Goal: Feedback & Contribution: Submit feedback/report problem

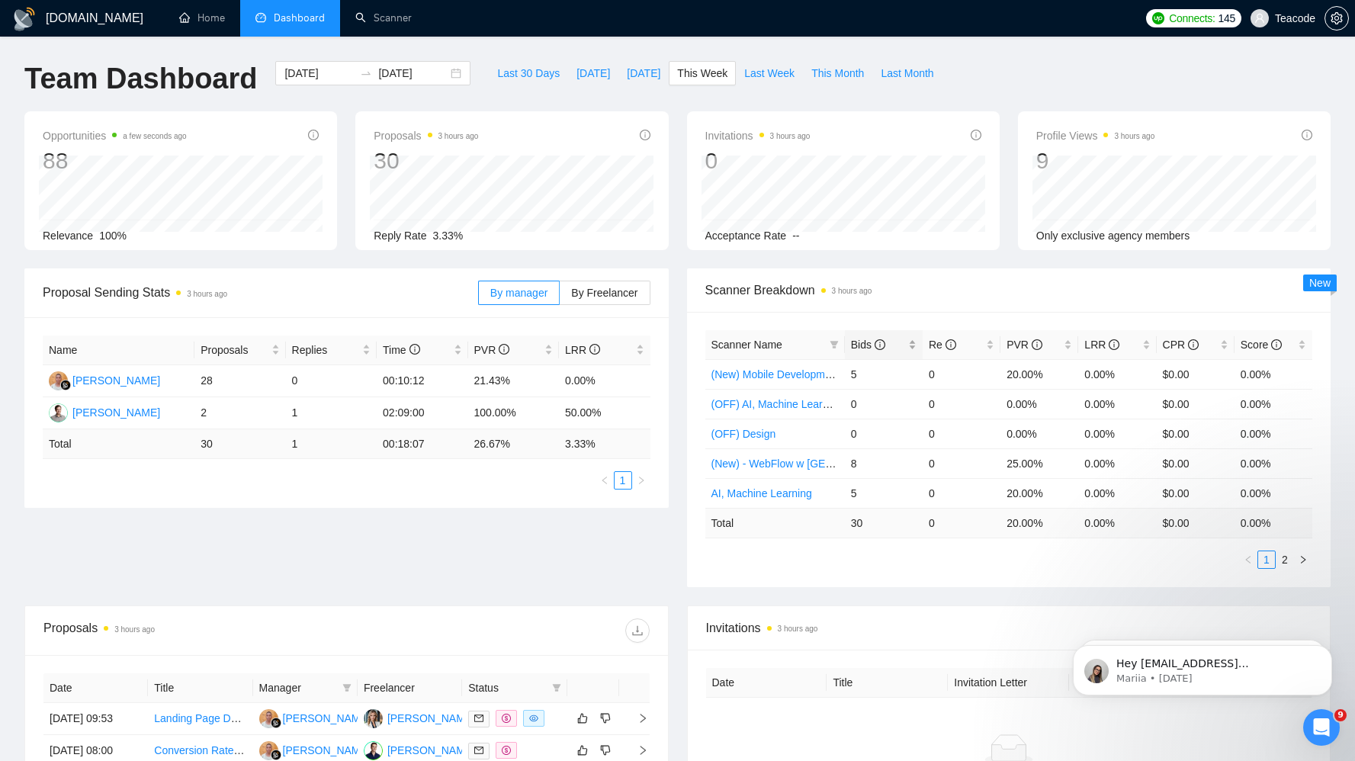
click at [870, 344] on span "Bids" at bounding box center [868, 345] width 34 height 12
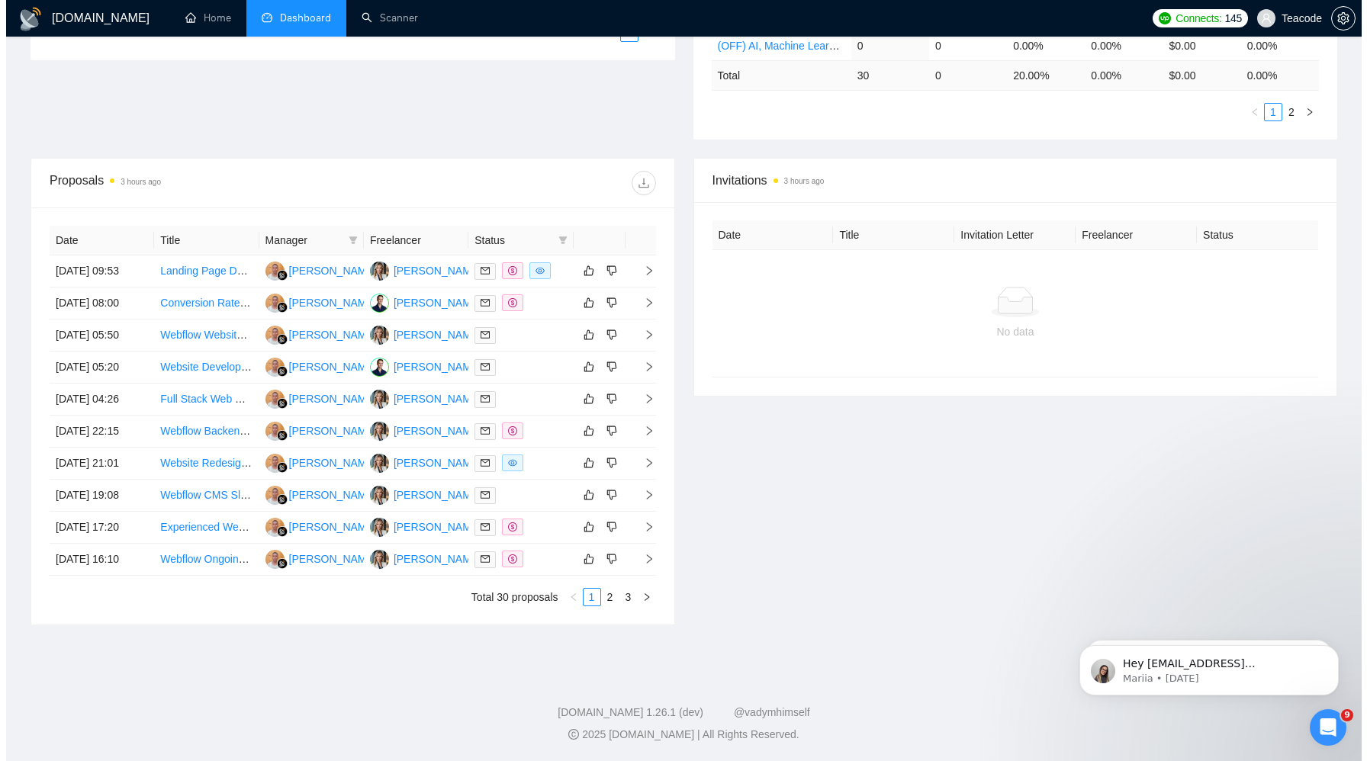
scroll to position [508, 0]
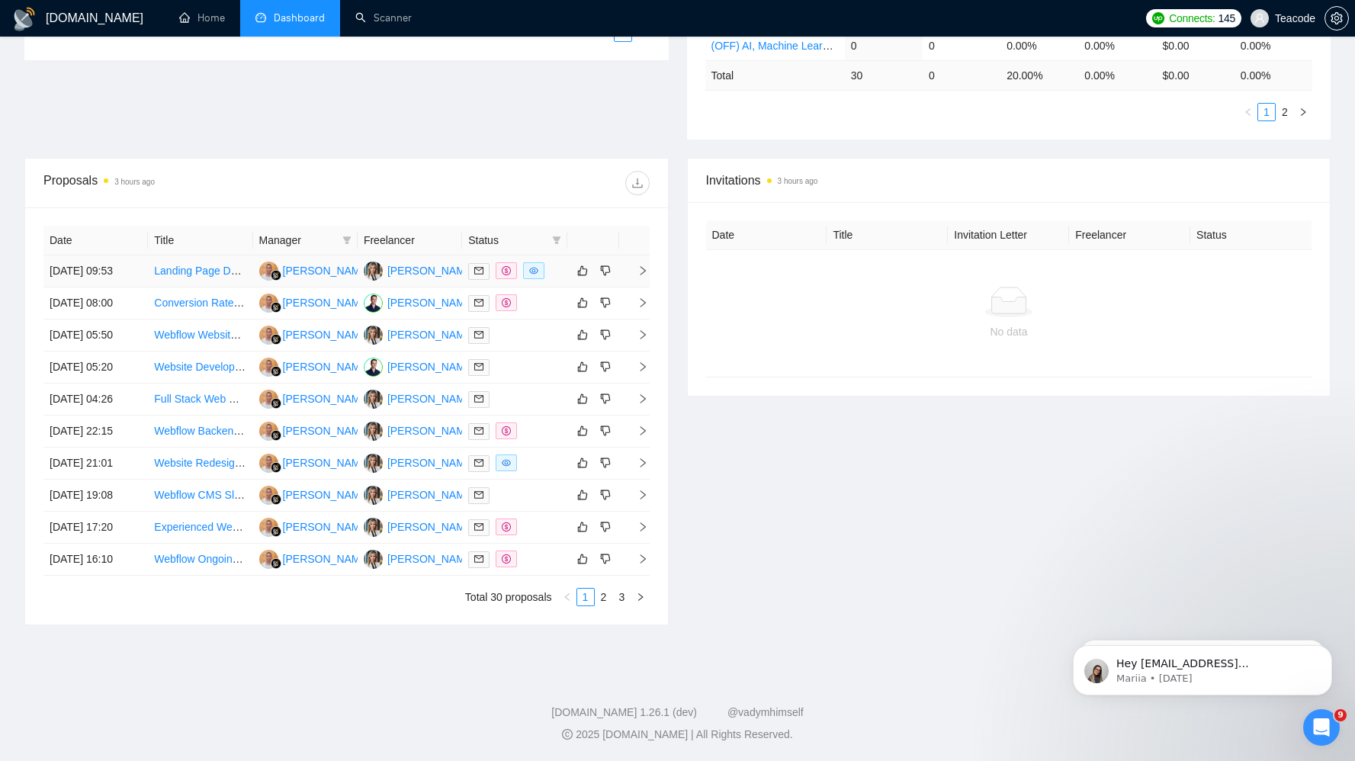
click at [220, 265] on link "Landing Page Designer & Builder (E-commerce Consulting Focus)" at bounding box center [311, 271] width 314 height 12
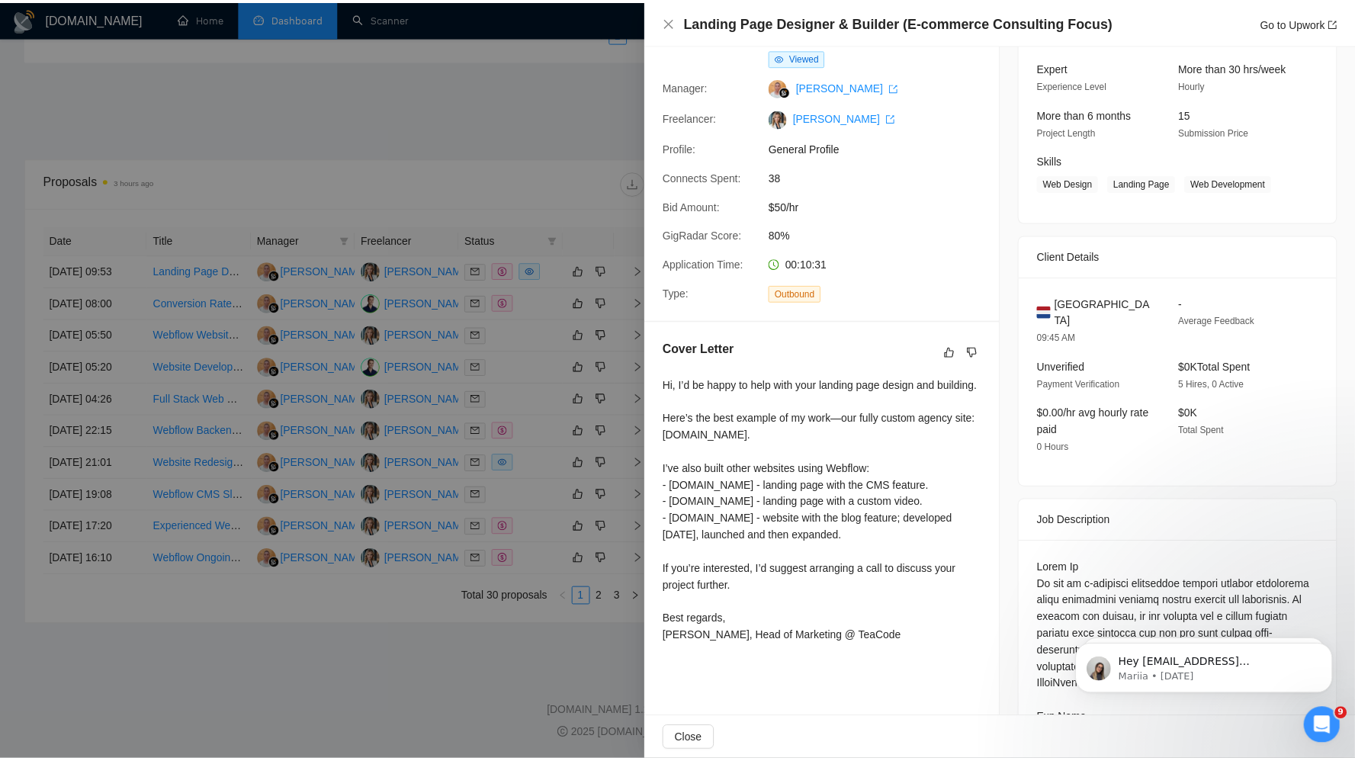
scroll to position [0, 0]
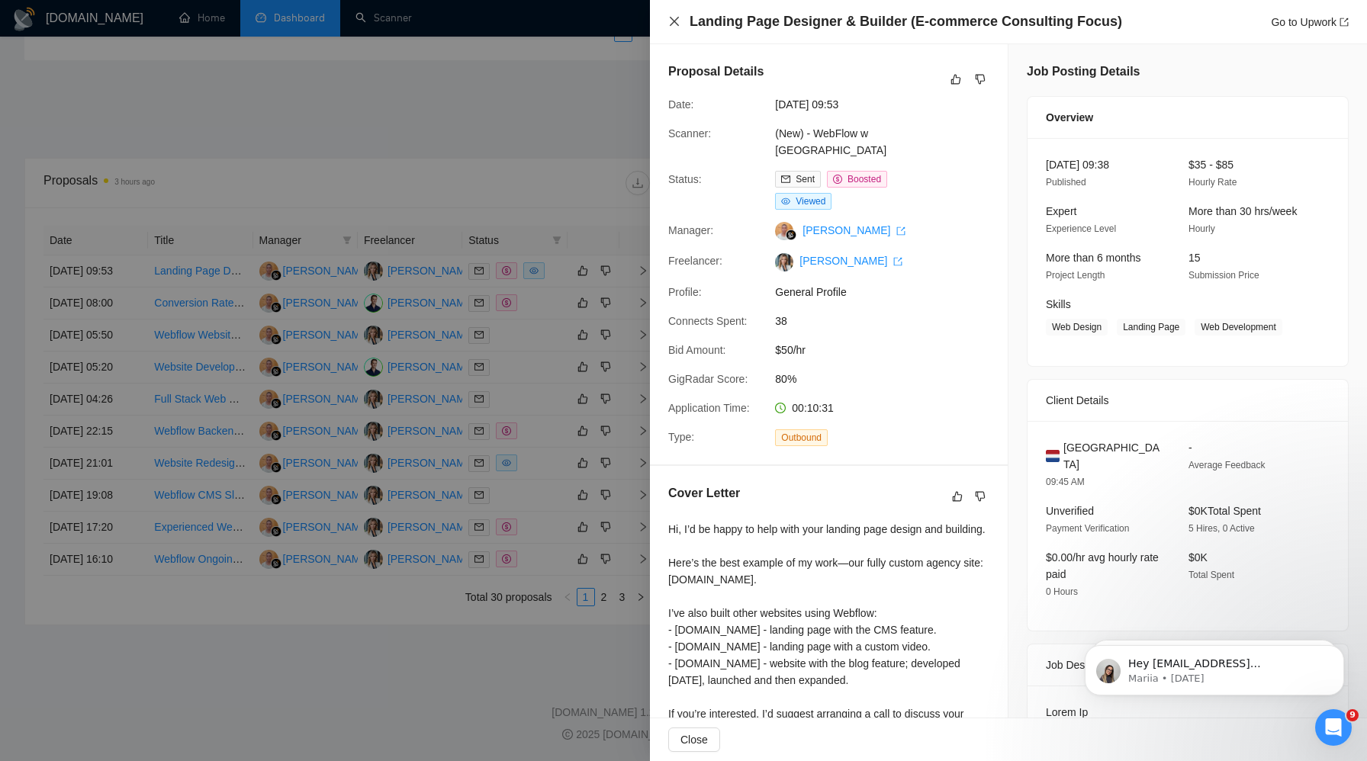
click at [672, 21] on icon "close" at bounding box center [674, 21] width 12 height 12
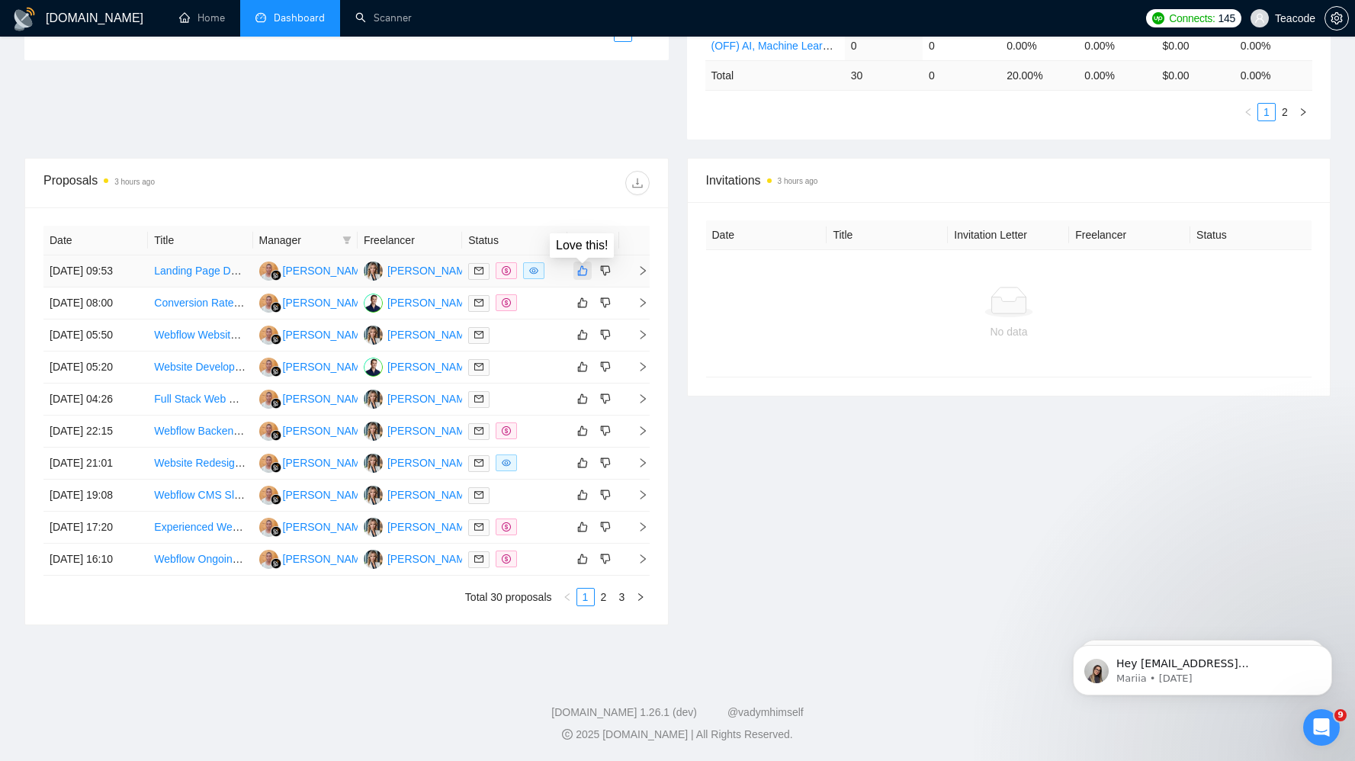
click at [581, 265] on icon "like" at bounding box center [582, 271] width 11 height 12
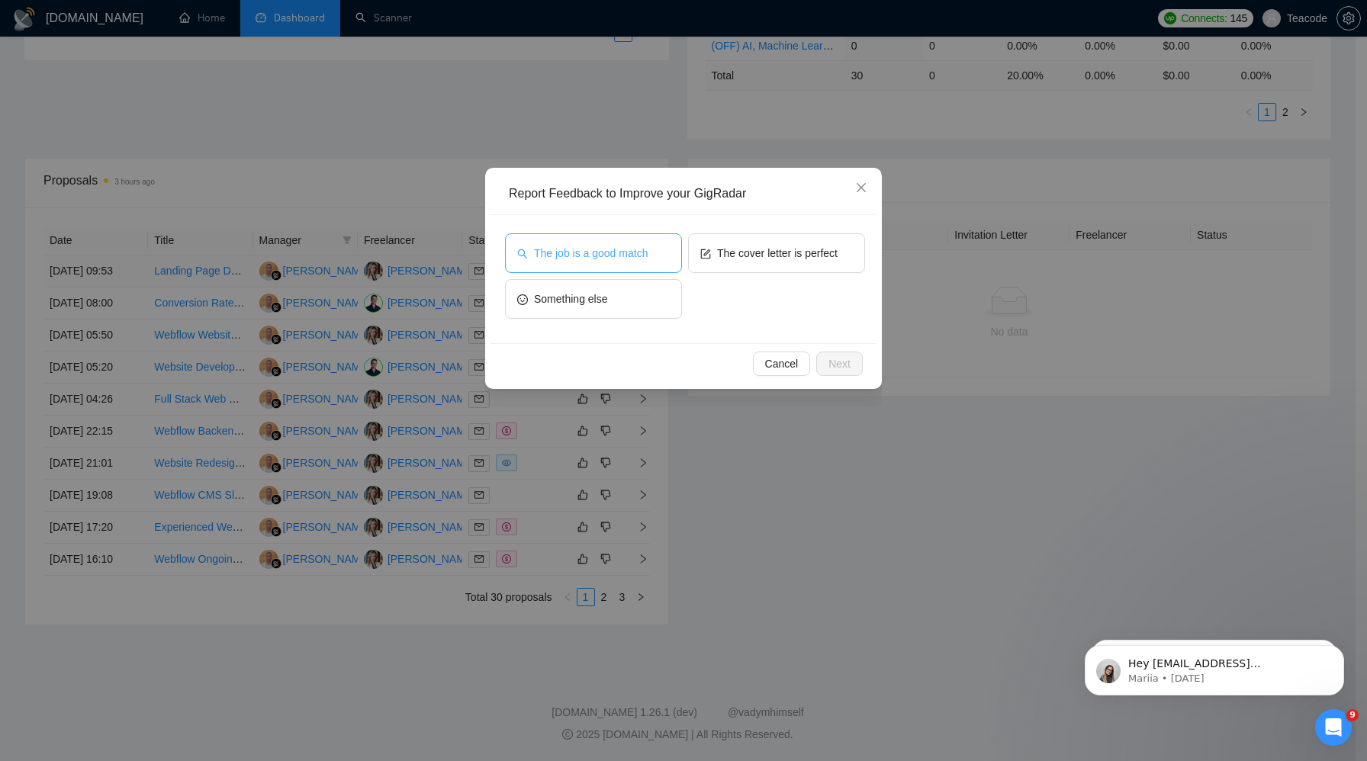
click at [587, 266] on button "The job is a good match" at bounding box center [593, 253] width 177 height 40
click at [824, 364] on button "Next" at bounding box center [839, 364] width 47 height 24
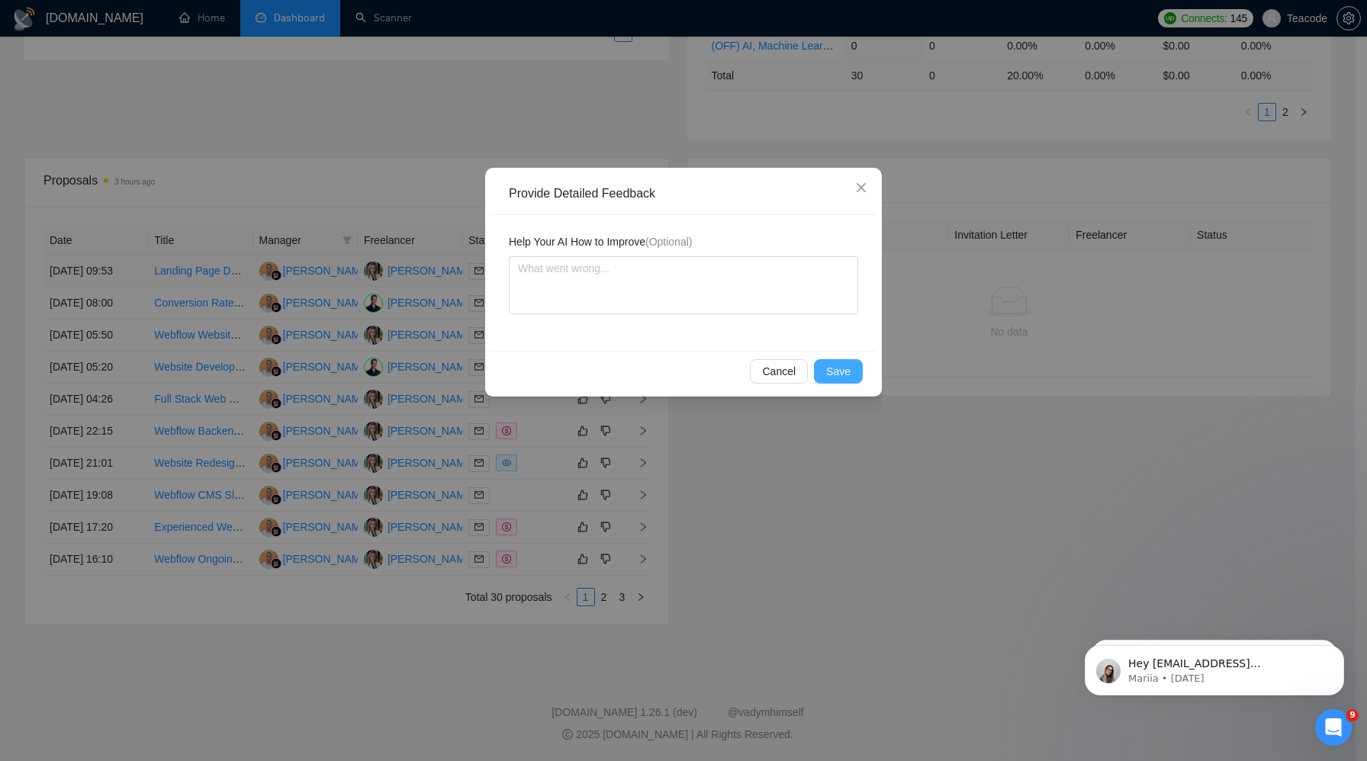
click at [824, 366] on button "Save" at bounding box center [838, 371] width 49 height 24
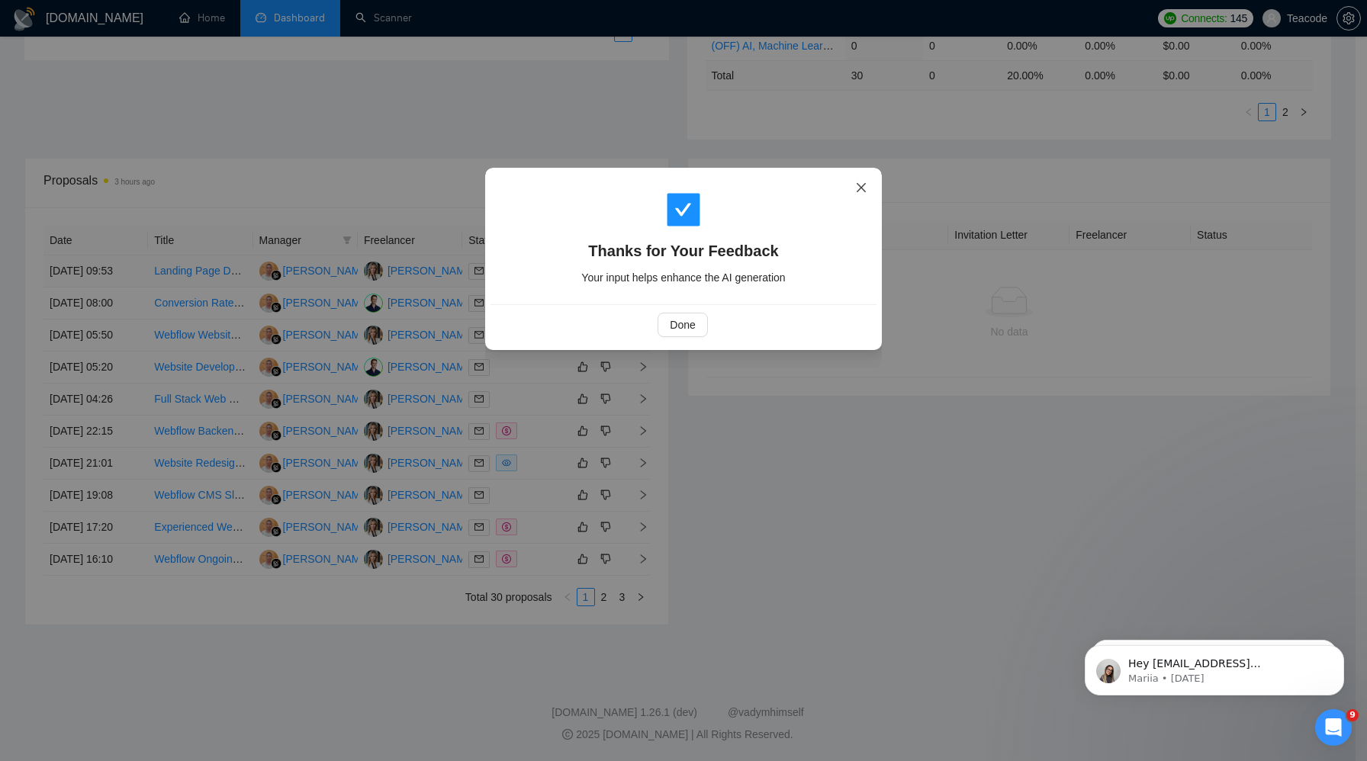
click at [858, 187] on icon "close" at bounding box center [861, 188] width 12 height 12
